Goal: Task Accomplishment & Management: Manage account settings

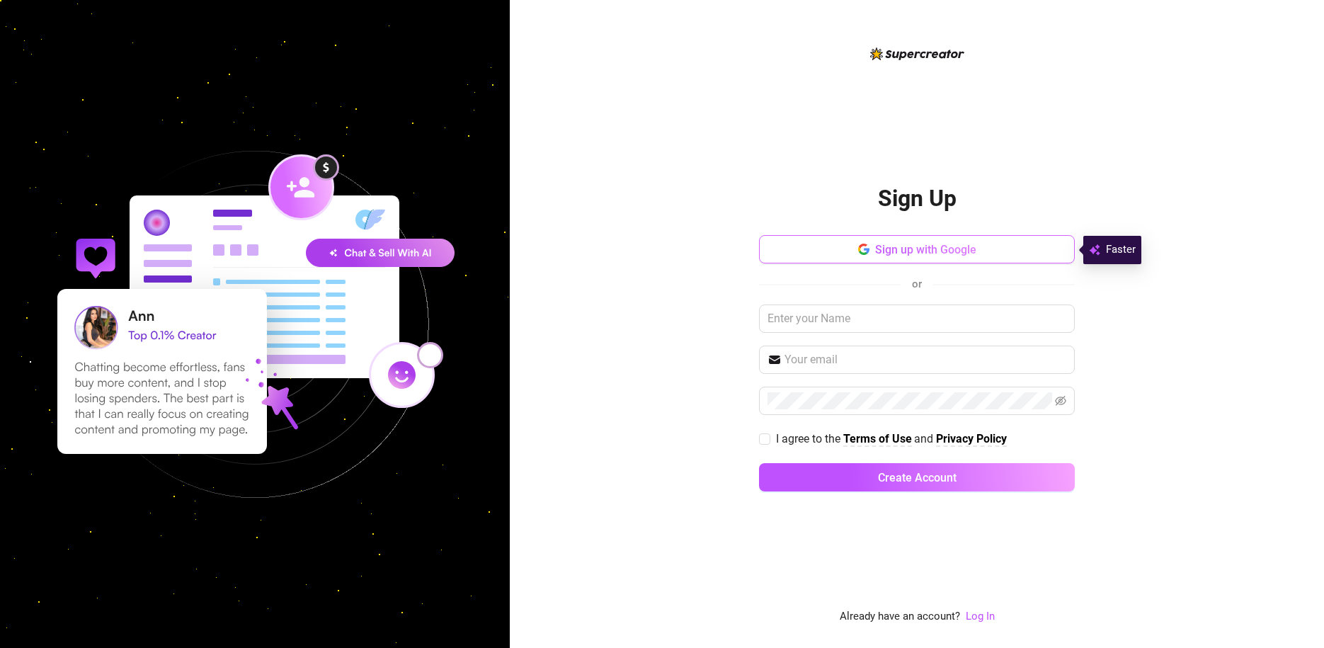
click at [856, 243] on button "Sign up with Google" at bounding box center [917, 249] width 316 height 28
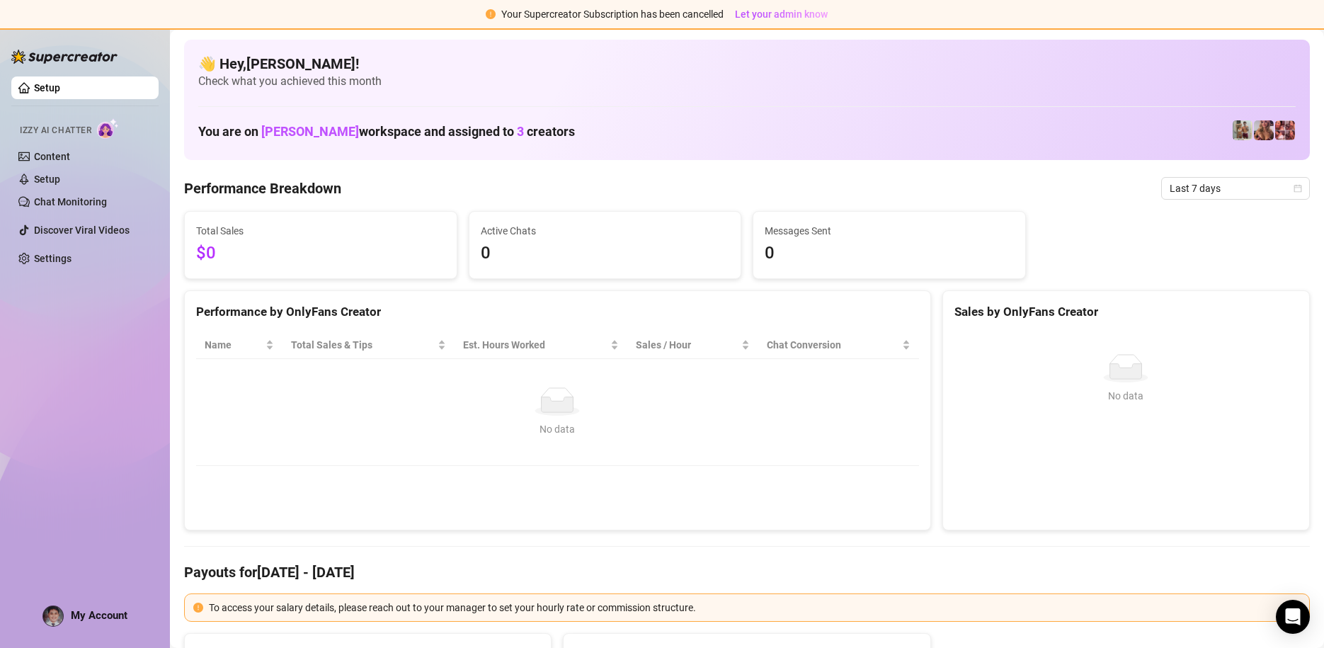
click at [1169, 191] on span "Last 7 days" at bounding box center [1235, 188] width 132 height 21
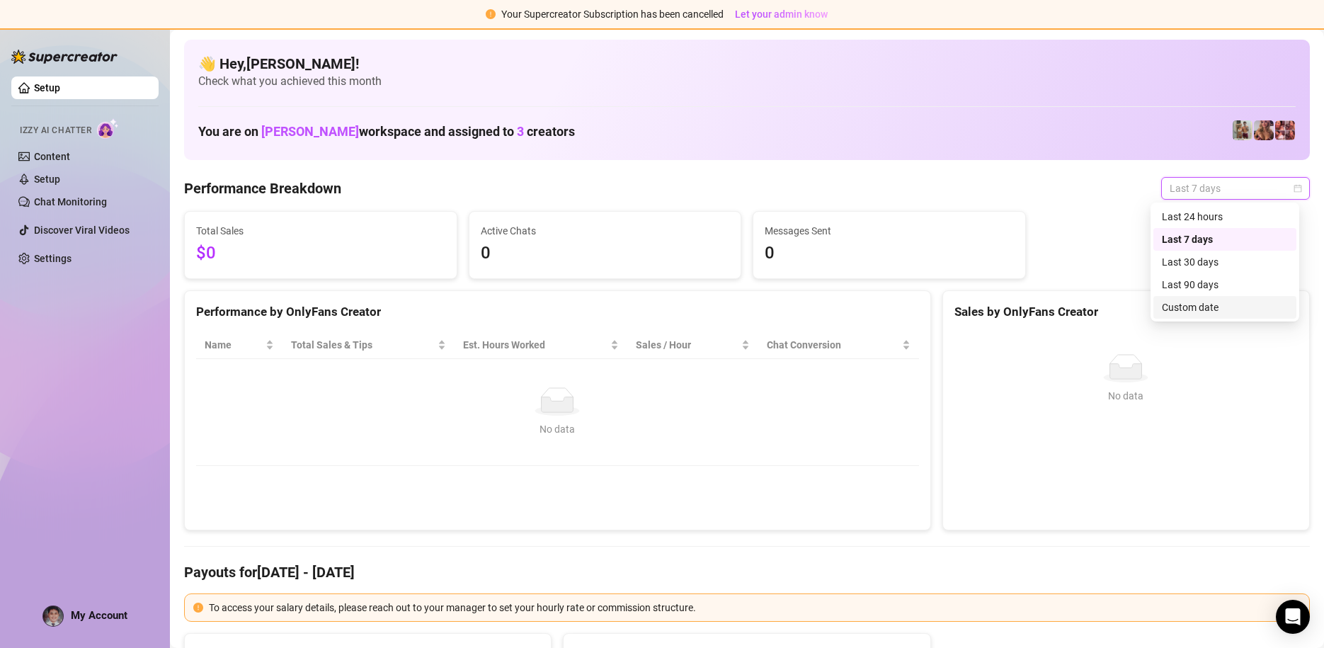
click at [1199, 299] on div "Custom date" at bounding box center [1225, 307] width 126 height 16
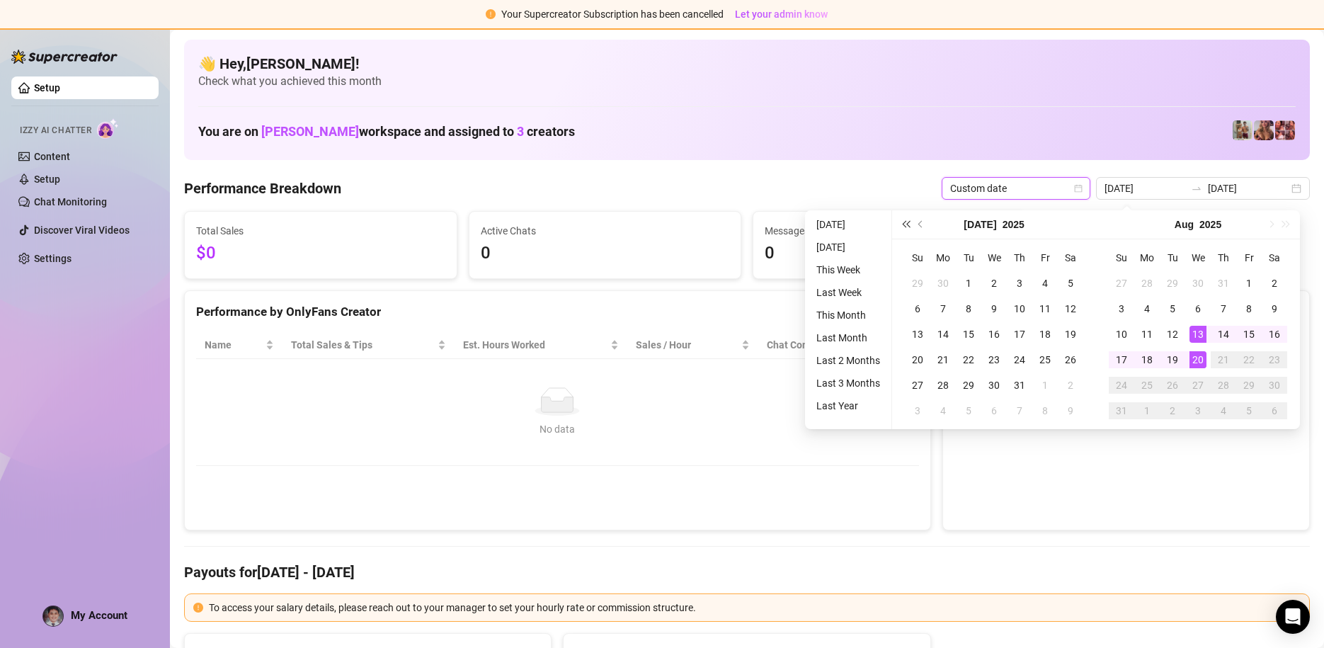
click at [903, 224] on span "Last year (Control + left)" at bounding box center [905, 224] width 7 height 7
click at [904, 224] on span "Last year (Control + left)" at bounding box center [905, 224] width 7 height 7
click at [905, 225] on span "Last year (Control + left)" at bounding box center [905, 224] width 7 height 7
click at [1283, 227] on span "Next year (Control + right)" at bounding box center [1286, 224] width 7 height 7
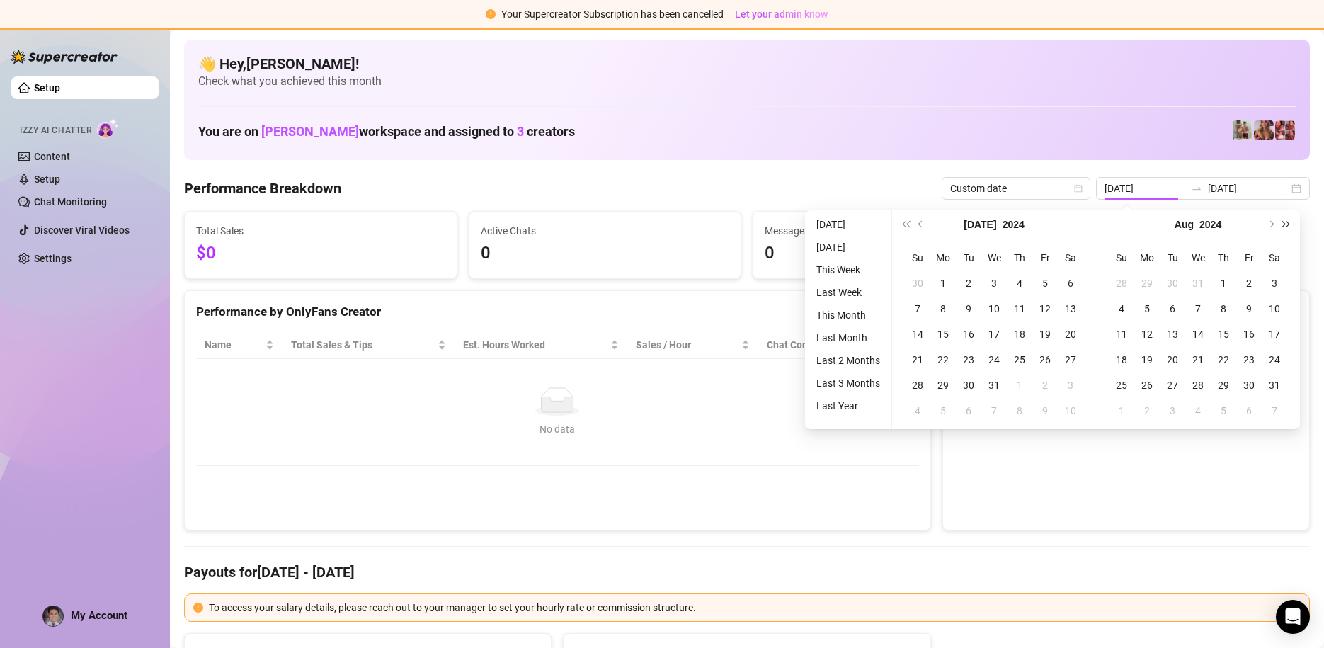
click at [1283, 229] on button "Next year (Control + right)" at bounding box center [1286, 224] width 16 height 28
click at [921, 225] on span "Previous month (PageUp)" at bounding box center [921, 224] width 7 height 7
click at [922, 224] on span "Previous month (PageUp)" at bounding box center [921, 224] width 7 height 7
click at [920, 229] on button "Previous month (PageUp)" at bounding box center [921, 224] width 16 height 28
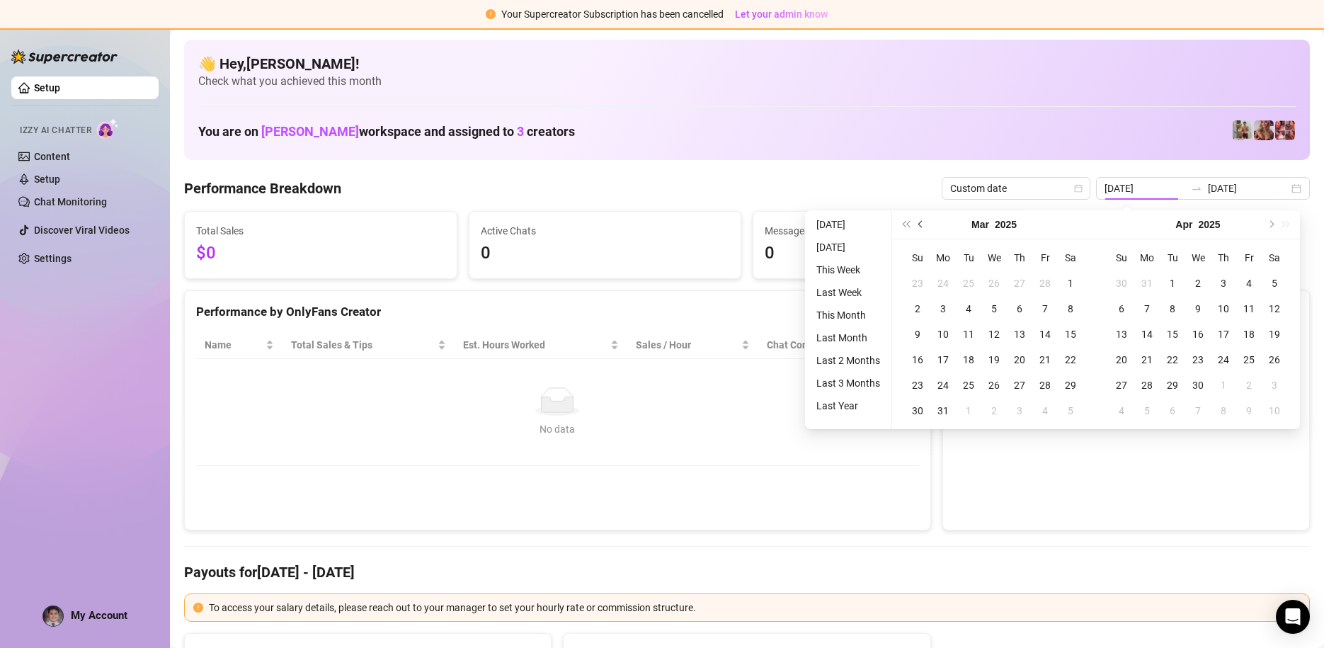
click at [920, 228] on button "Previous month (PageUp)" at bounding box center [921, 224] width 16 height 28
type input "[DATE]"
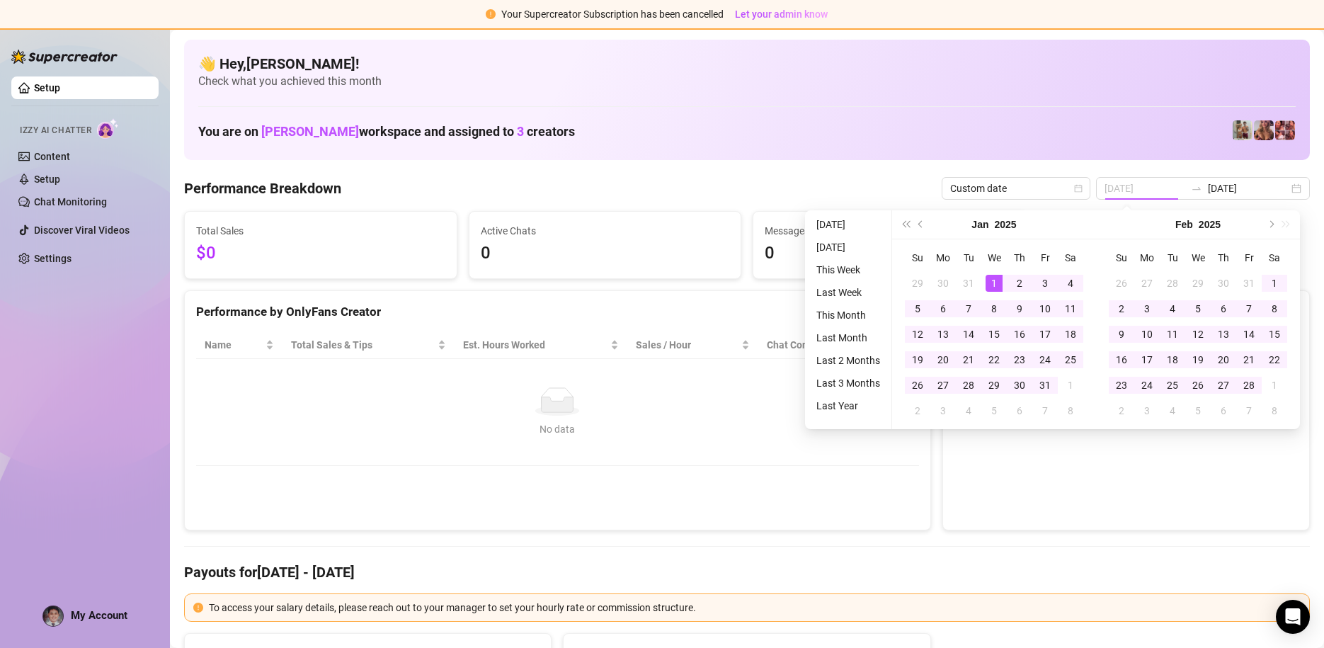
click at [990, 280] on div "1" at bounding box center [993, 283] width 17 height 17
click at [1273, 224] on button "Next month (PageDown)" at bounding box center [1270, 224] width 16 height 28
click at [1270, 223] on span "Next month (PageDown)" at bounding box center [1269, 224] width 7 height 7
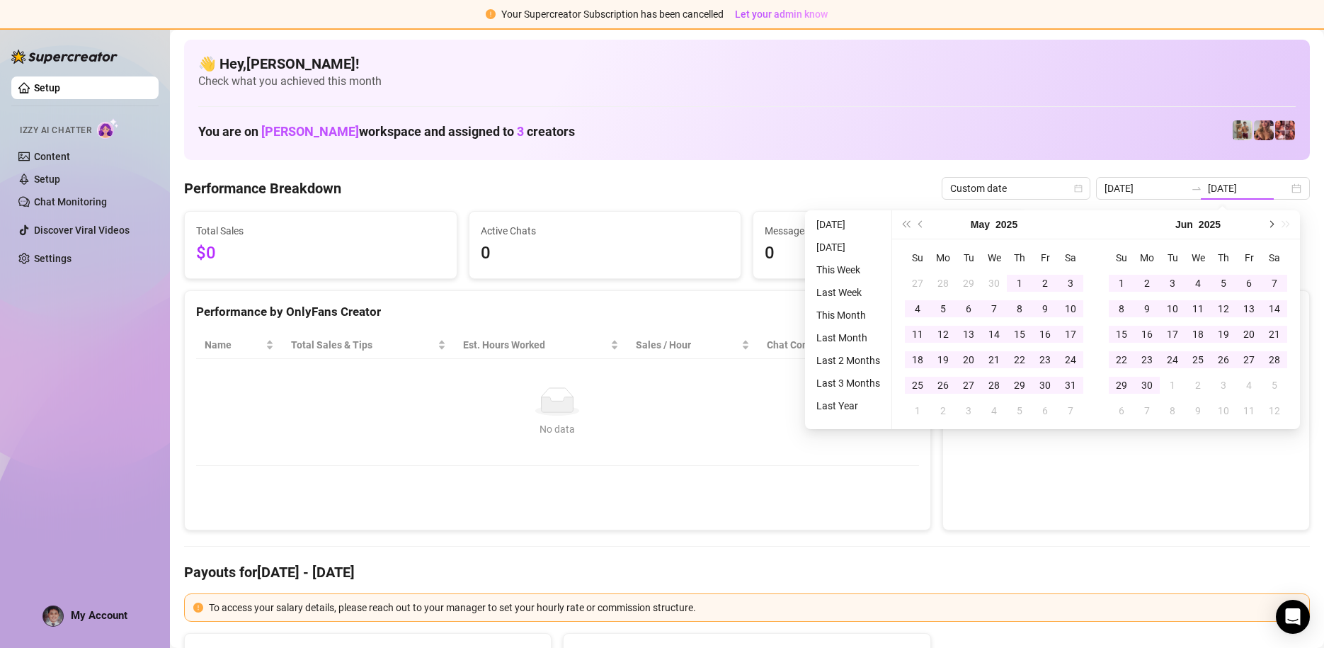
click at [1270, 223] on span "Next month (PageDown)" at bounding box center [1269, 224] width 7 height 7
type input "[DATE]"
click at [1198, 363] on div "20" at bounding box center [1197, 359] width 17 height 17
type input "[DATE]"
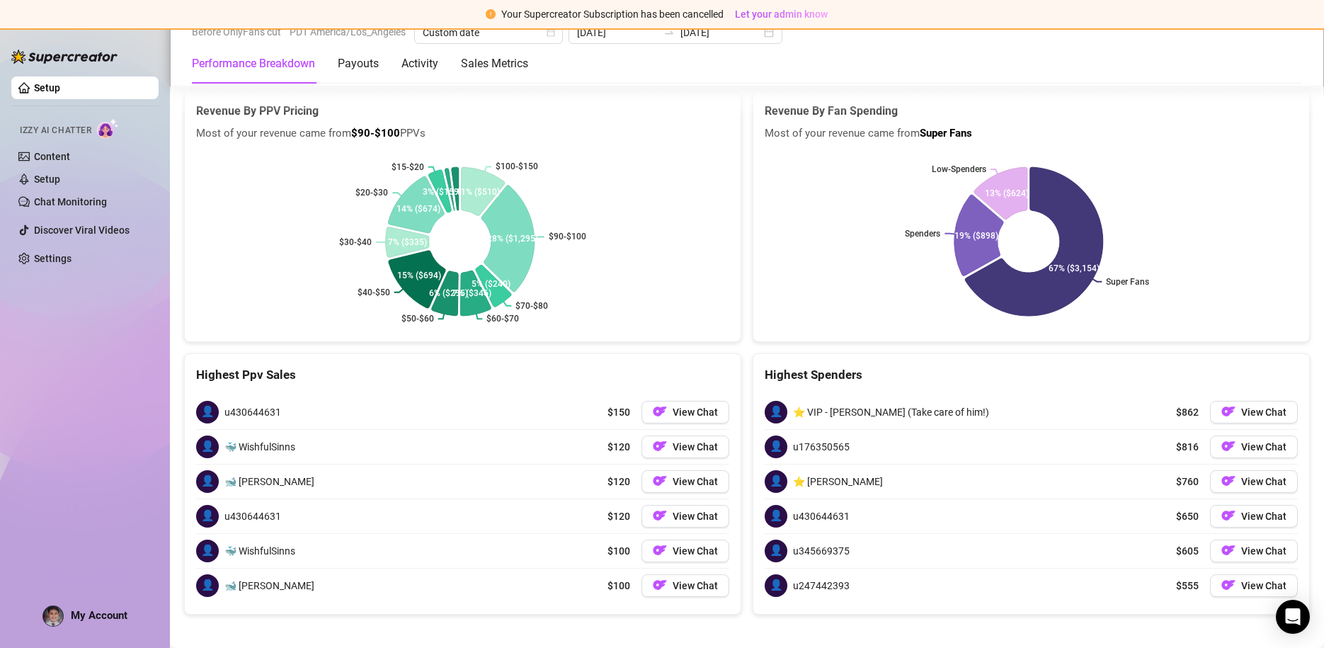
scroll to position [1911, 0]
